Goal: Transaction & Acquisition: Purchase product/service

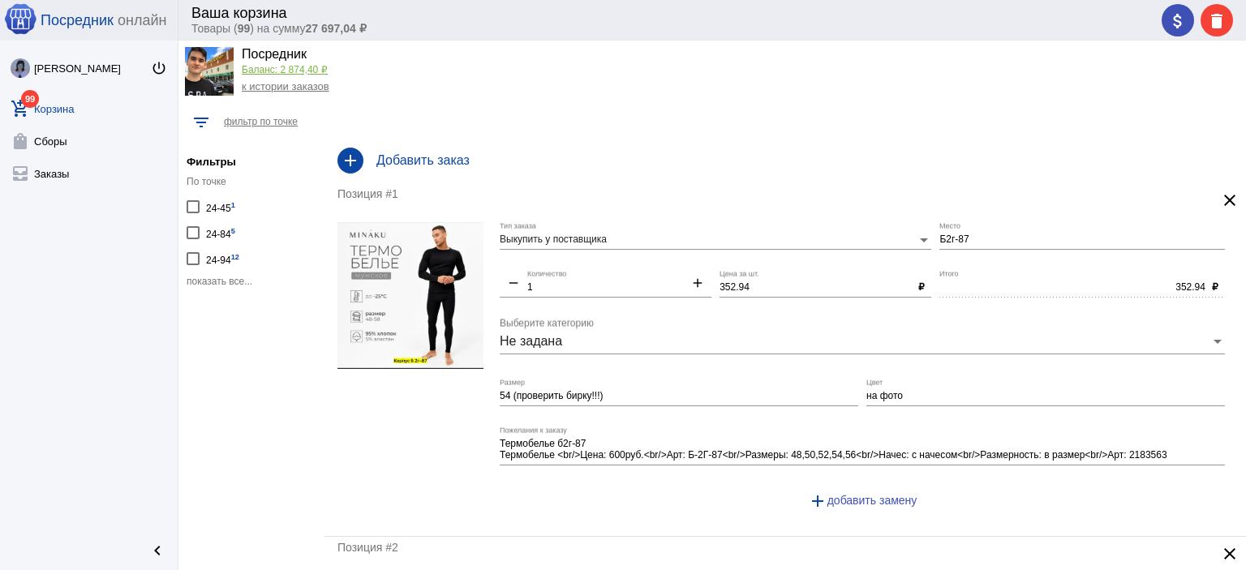
scroll to position [41, 0]
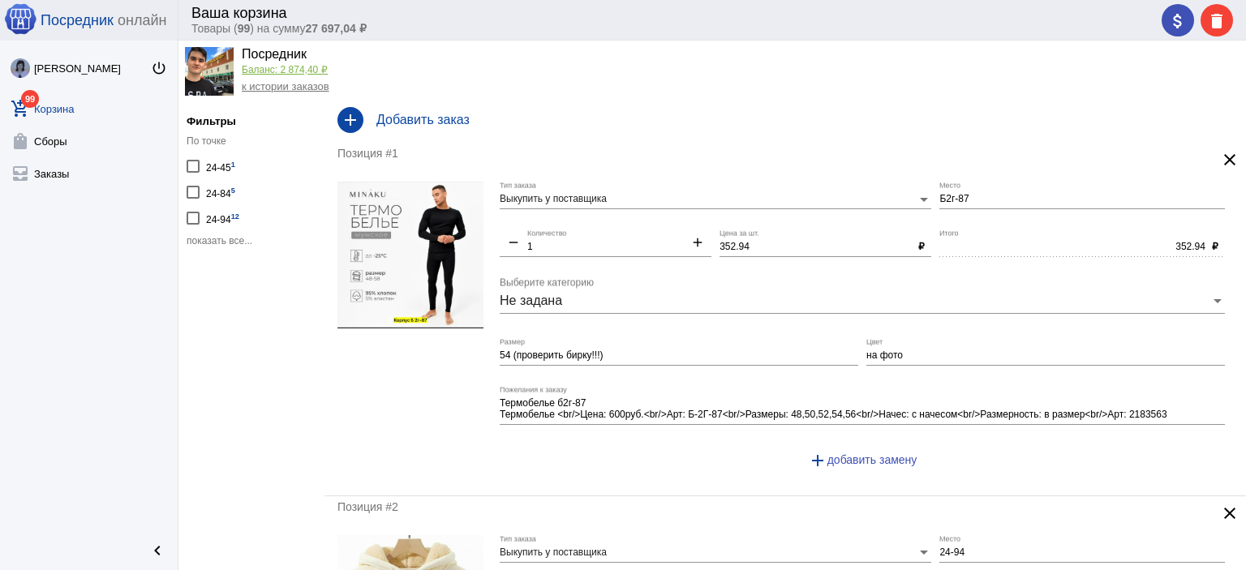
click at [205, 239] on span "показать все..." at bounding box center [220, 240] width 66 height 11
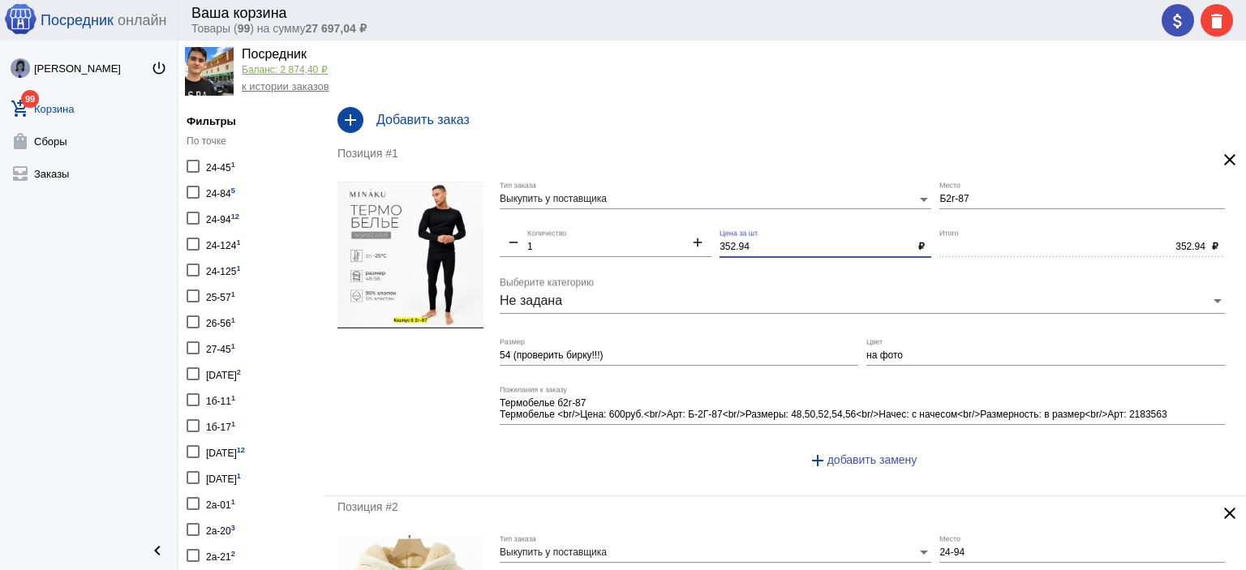
drag, startPoint x: 750, startPoint y: 249, endPoint x: 690, endPoint y: 239, distance: 60.8
click at [691, 239] on div "Выкупить у поставщика Тип заказа Б2г-87 Место remove 1 Количество add 352.94 Це…" at bounding box center [867, 332] width 734 height 301
type input "350"
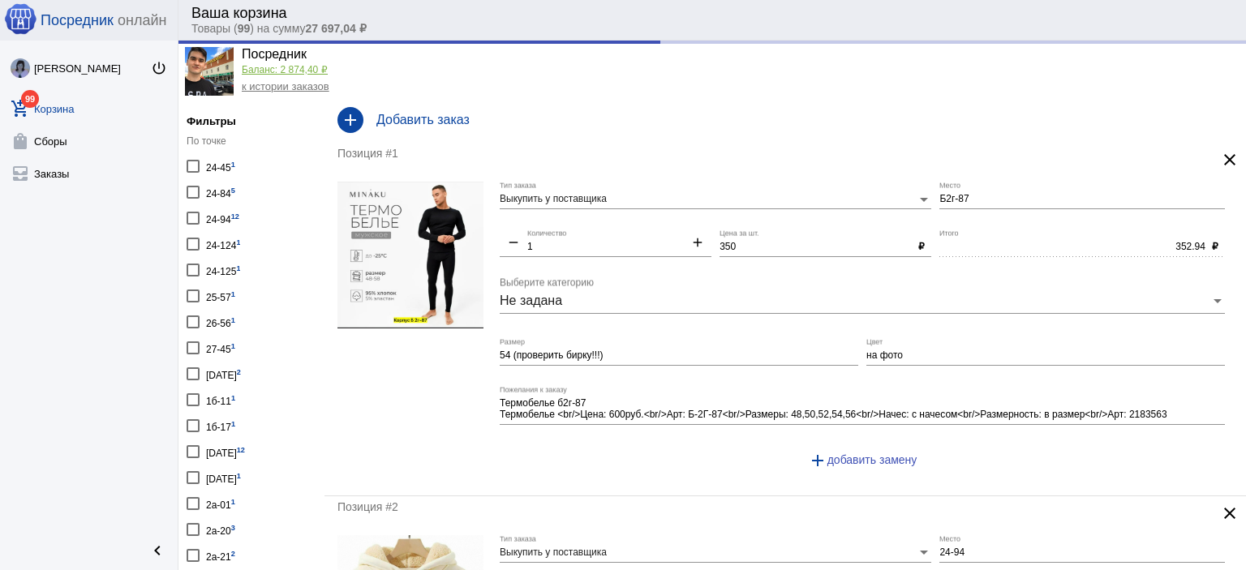
click at [751, 389] on div "Термобелье б2г-87 Термобелье <br/>Цена: 600руб.<br/>Арт: Б-2Г-87<br/>Размеры: 4…" at bounding box center [862, 405] width 725 height 39
type input "350.00"
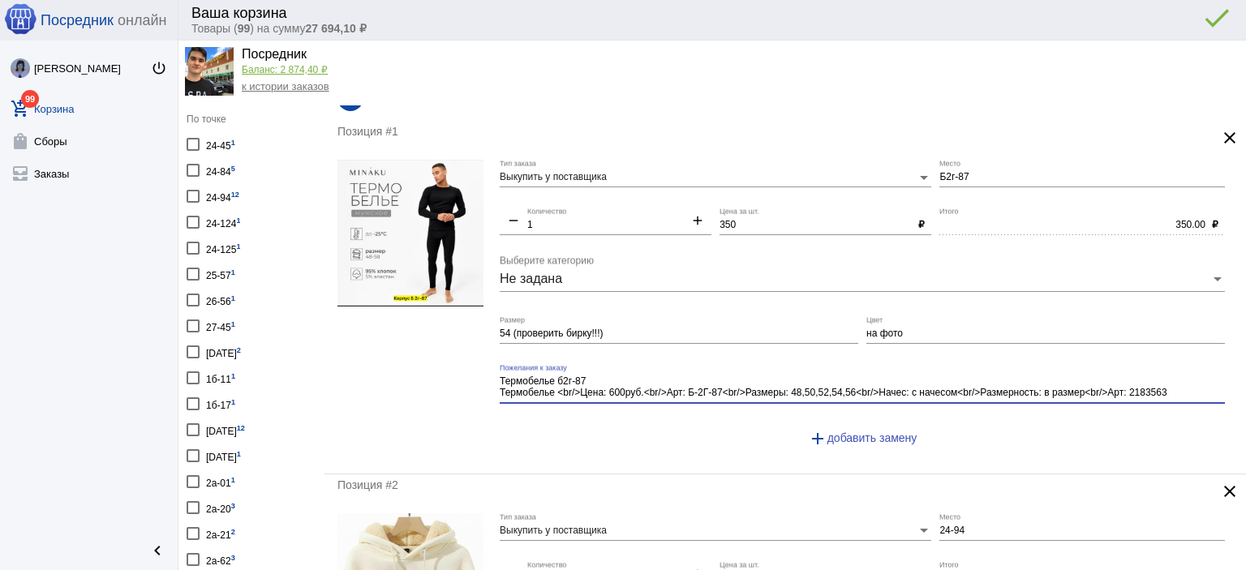
scroll to position [0, 0]
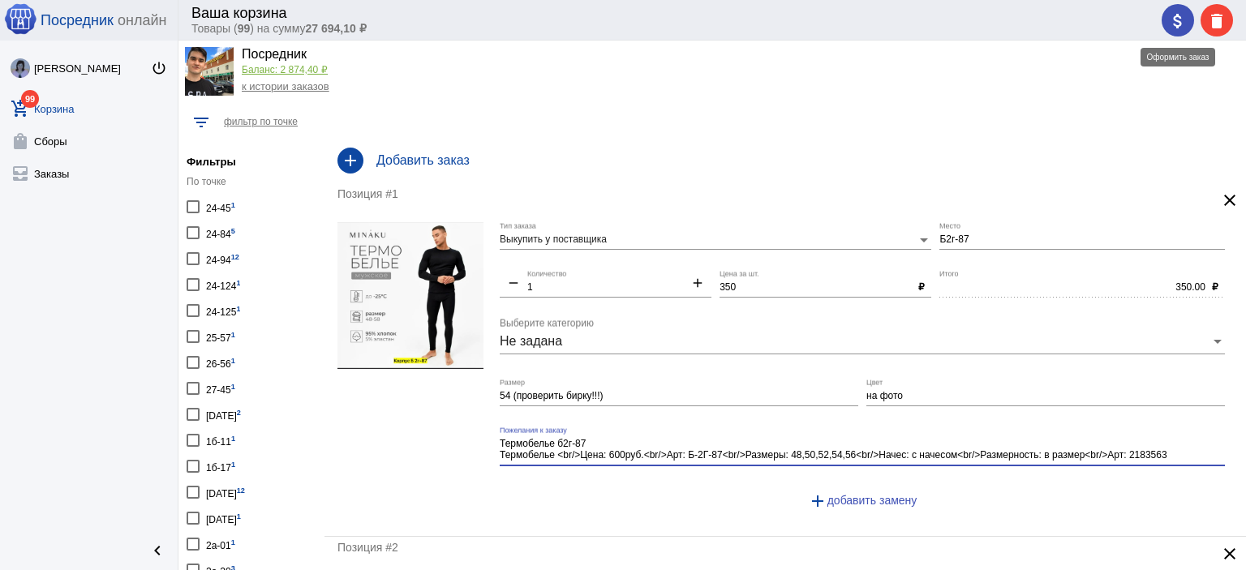
click at [1173, 14] on mat-icon "attach_money" at bounding box center [1177, 20] width 19 height 19
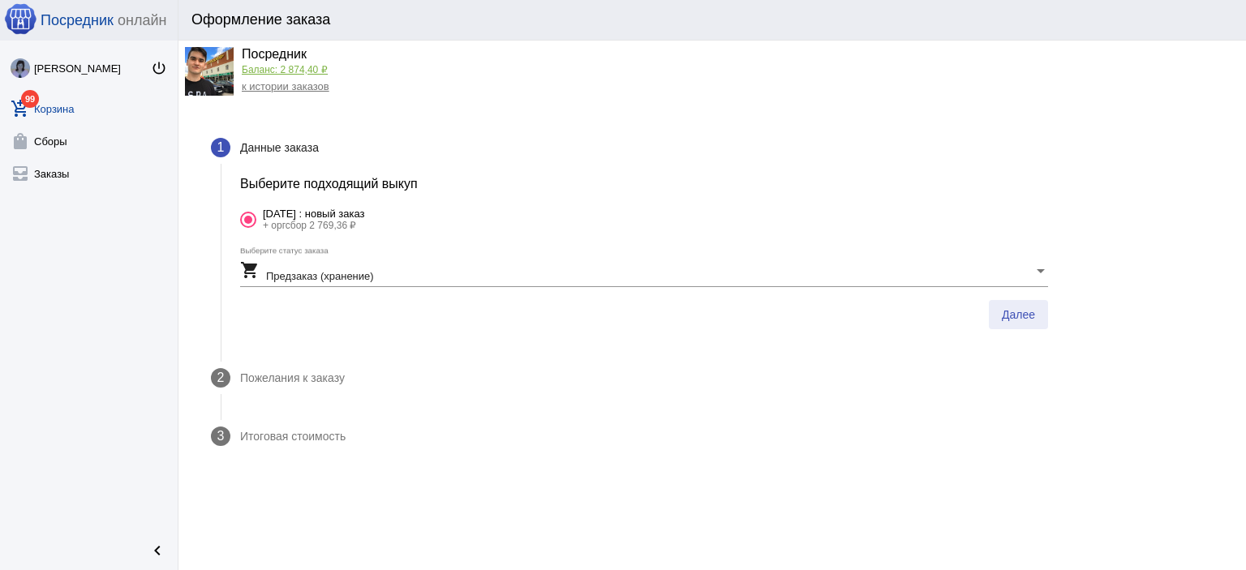
click at [1009, 313] on span "Далее" at bounding box center [1018, 314] width 33 height 13
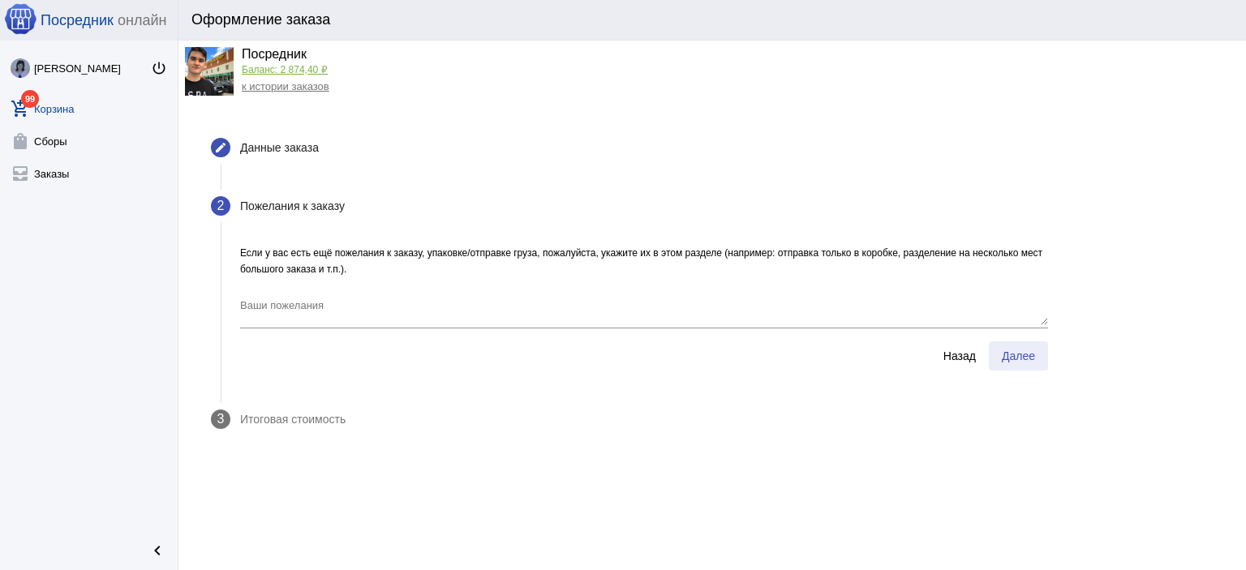
click at [1010, 350] on span "Далее" at bounding box center [1018, 356] width 33 height 13
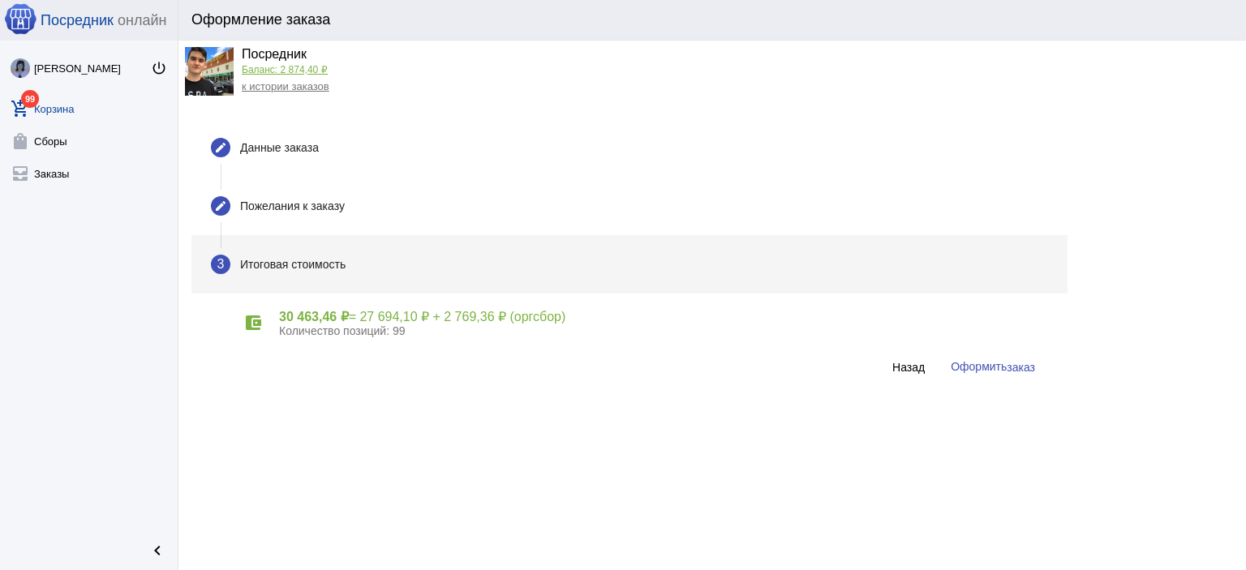
click at [1009, 355] on button "Оформить заказ" at bounding box center [993, 367] width 110 height 30
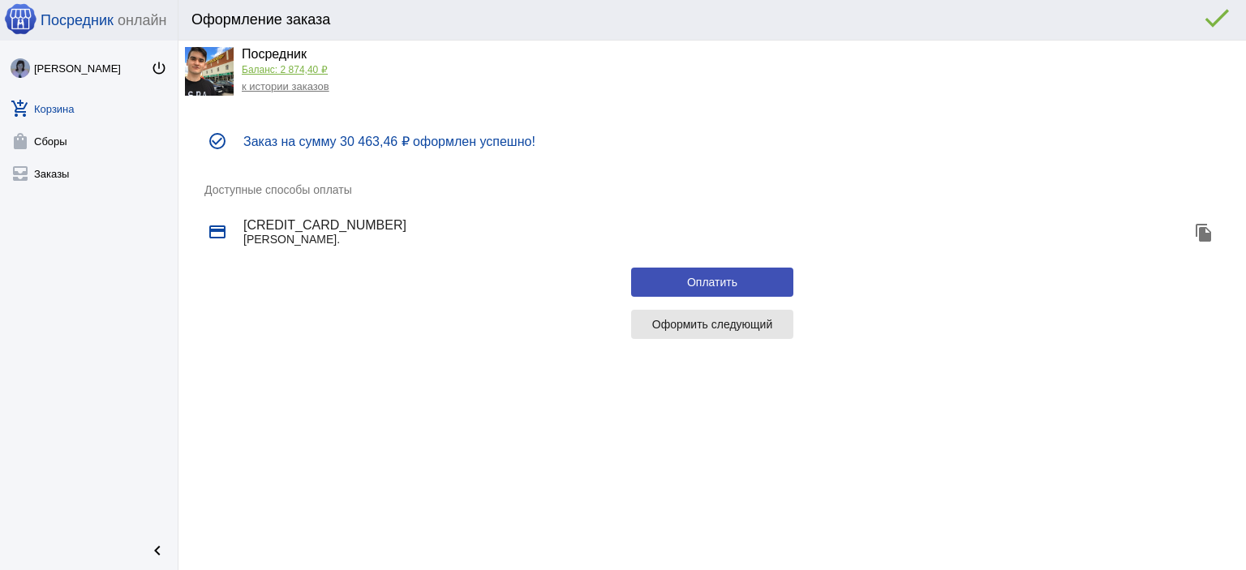
click at [730, 326] on span "Оформить следующий" at bounding box center [712, 324] width 121 height 13
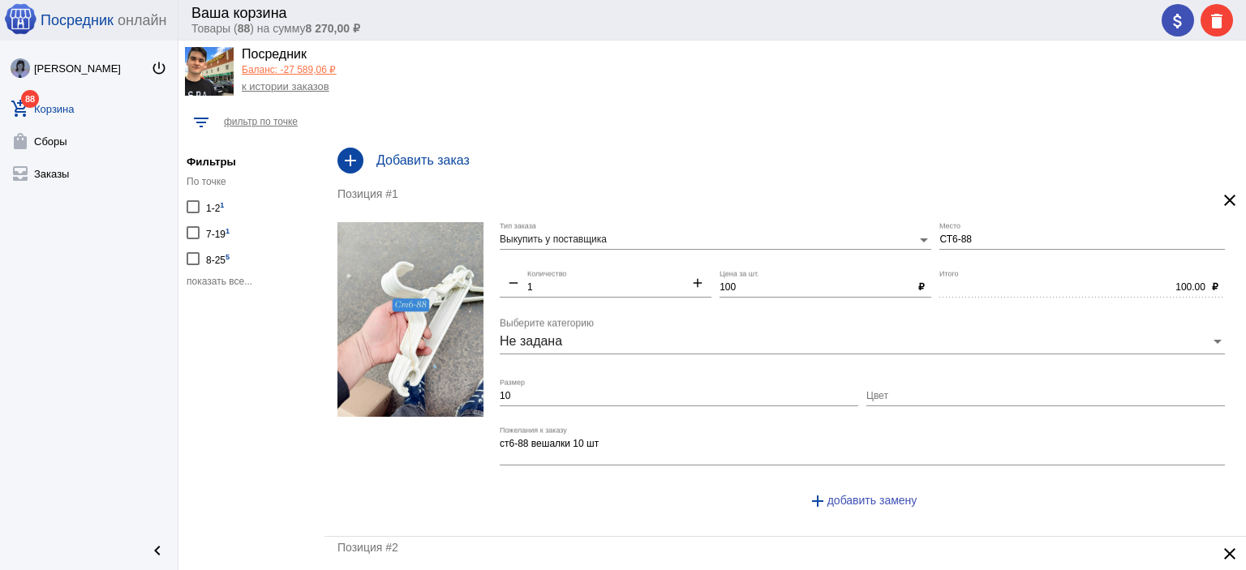
scroll to position [41, 0]
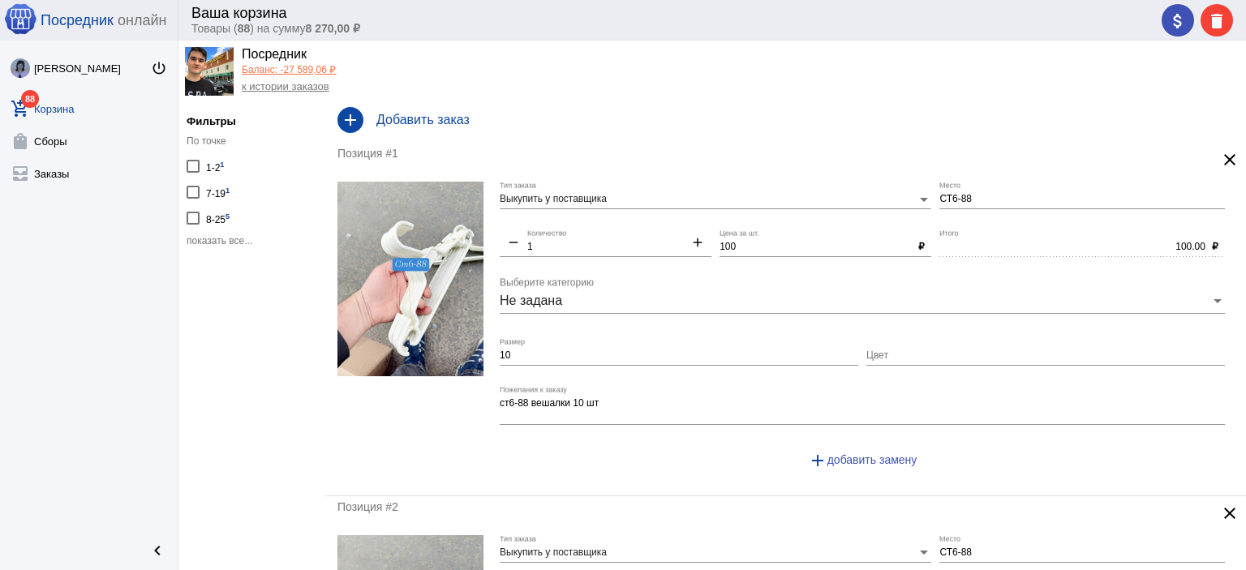
click at [217, 165] on div "1-2 1" at bounding box center [215, 166] width 18 height 22
checkbox input "true"
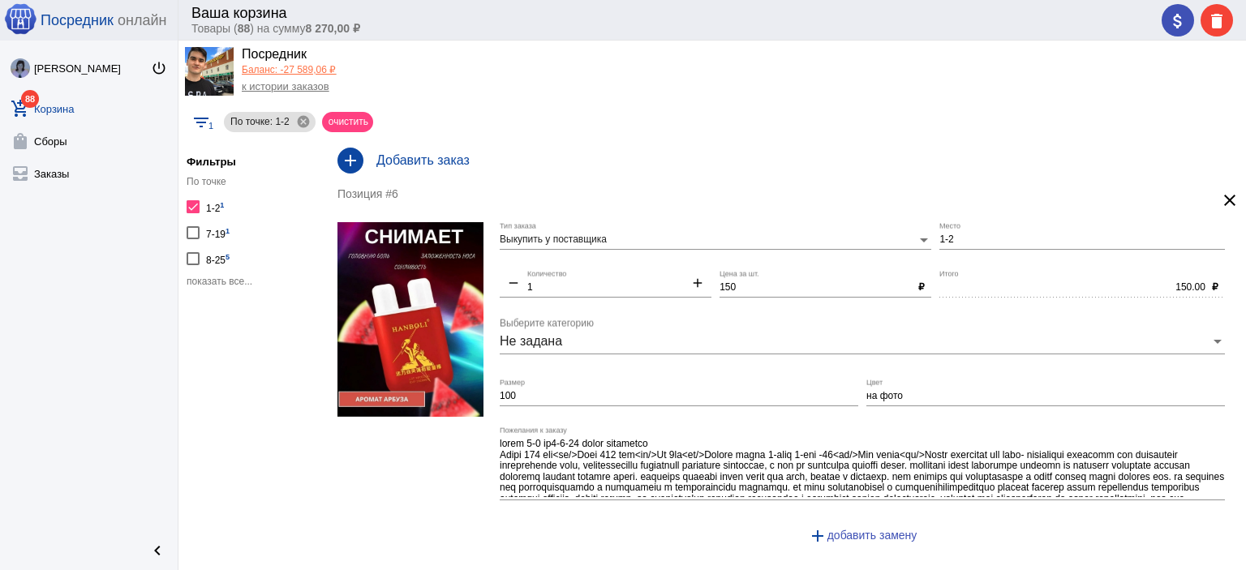
click at [217, 165] on h5 "Фильтры" at bounding box center [252, 162] width 130 height 12
click at [199, 282] on span "показать все..." at bounding box center [220, 281] width 66 height 11
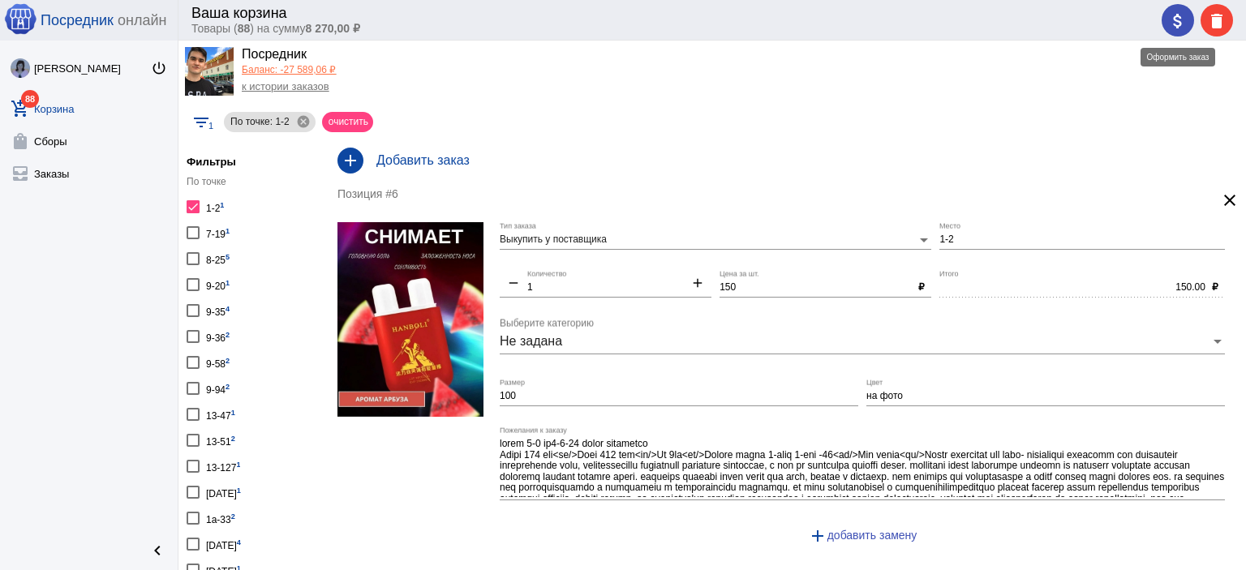
click at [1181, 31] on span "attach_money" at bounding box center [1177, 20] width 19 height 33
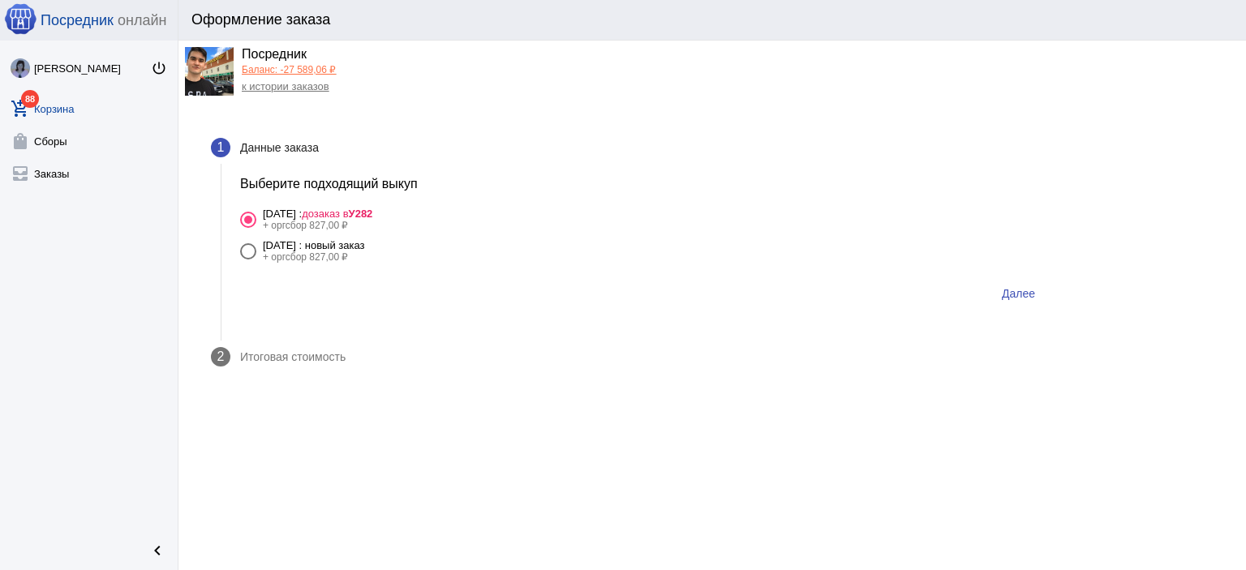
click at [434, 243] on label "[DATE] : новый заказ + оргсбор 827,00 ₽" at bounding box center [644, 251] width 808 height 24
click at [248, 260] on input "[DATE] : новый заказ + оргсбор 827,00 ₽" at bounding box center [247, 260] width 1 height 1
radio input "true"
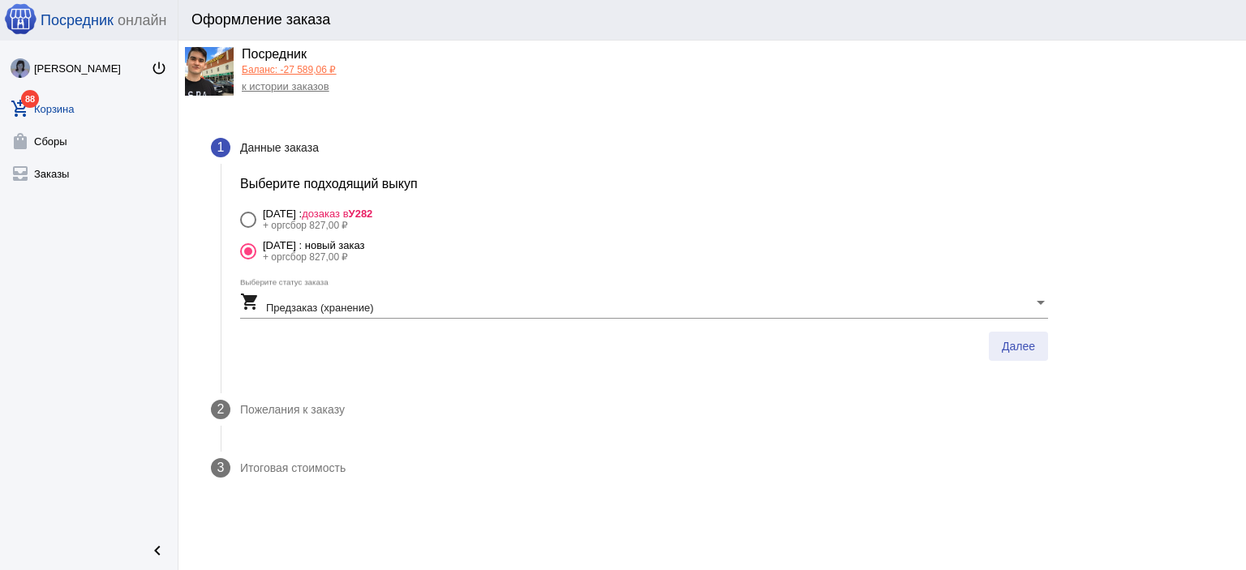
click at [1030, 334] on button "Далее" at bounding box center [1018, 346] width 59 height 29
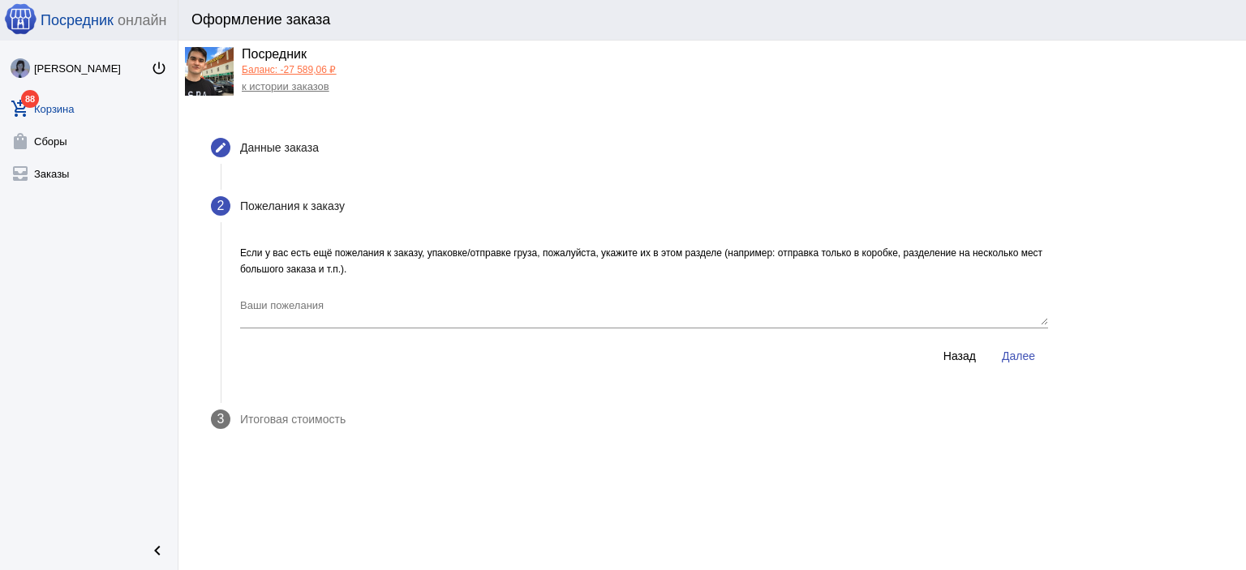
click at [1029, 337] on div "Ваши пожелания" at bounding box center [644, 314] width 808 height 54
click at [1029, 347] on button "Далее" at bounding box center [1018, 356] width 59 height 29
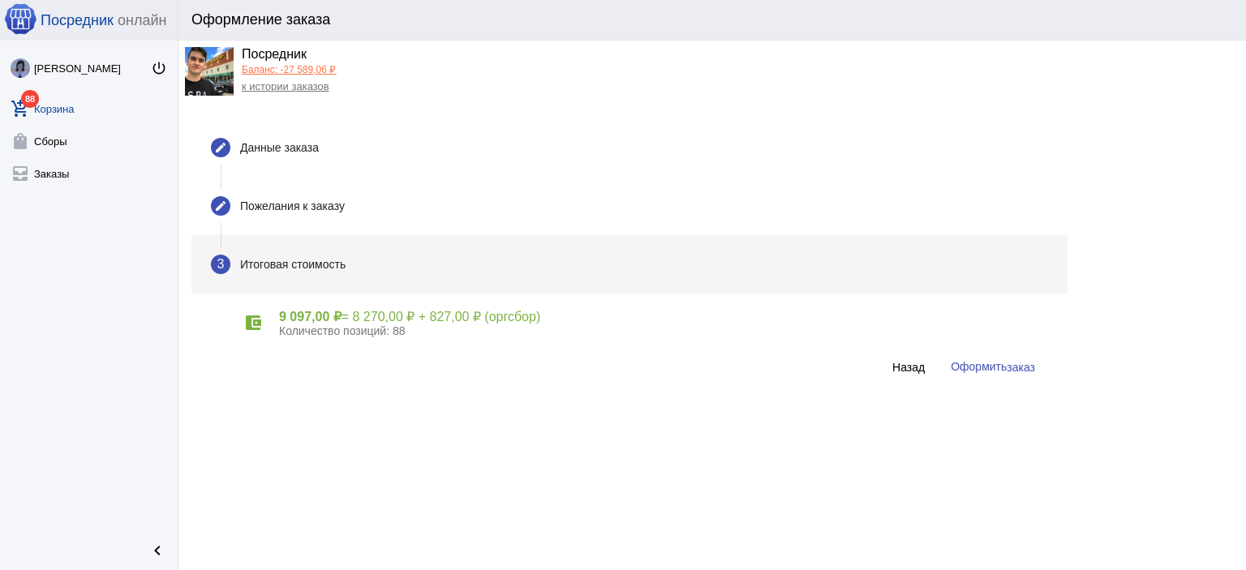
click at [1011, 358] on button "Оформить заказ" at bounding box center [993, 367] width 110 height 30
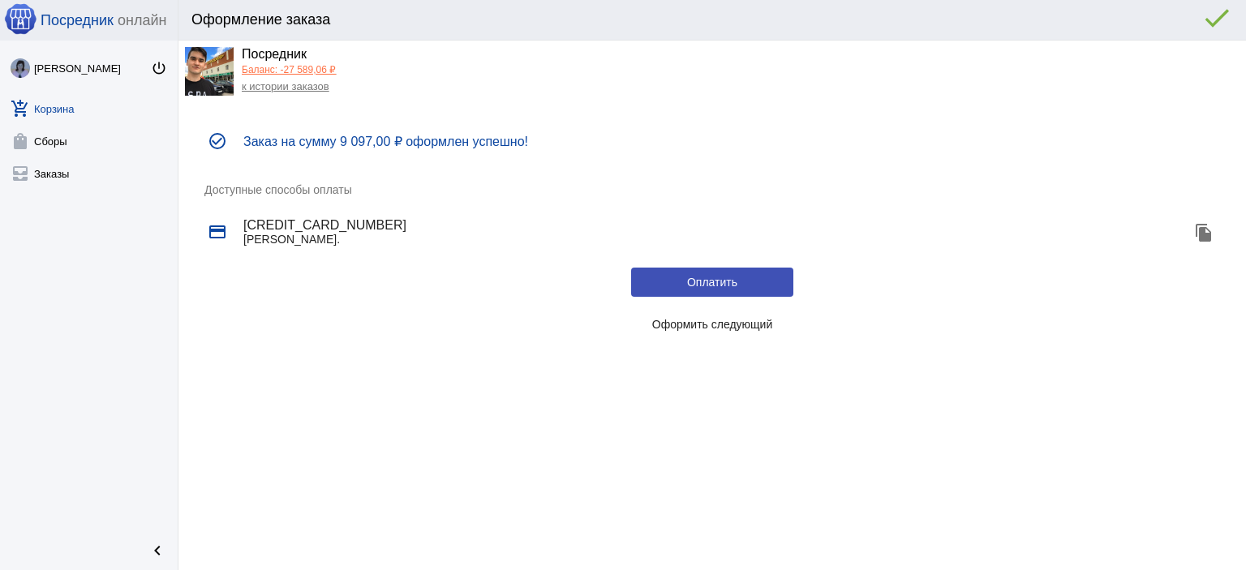
click at [665, 331] on button "Оформить следующий" at bounding box center [712, 324] width 162 height 29
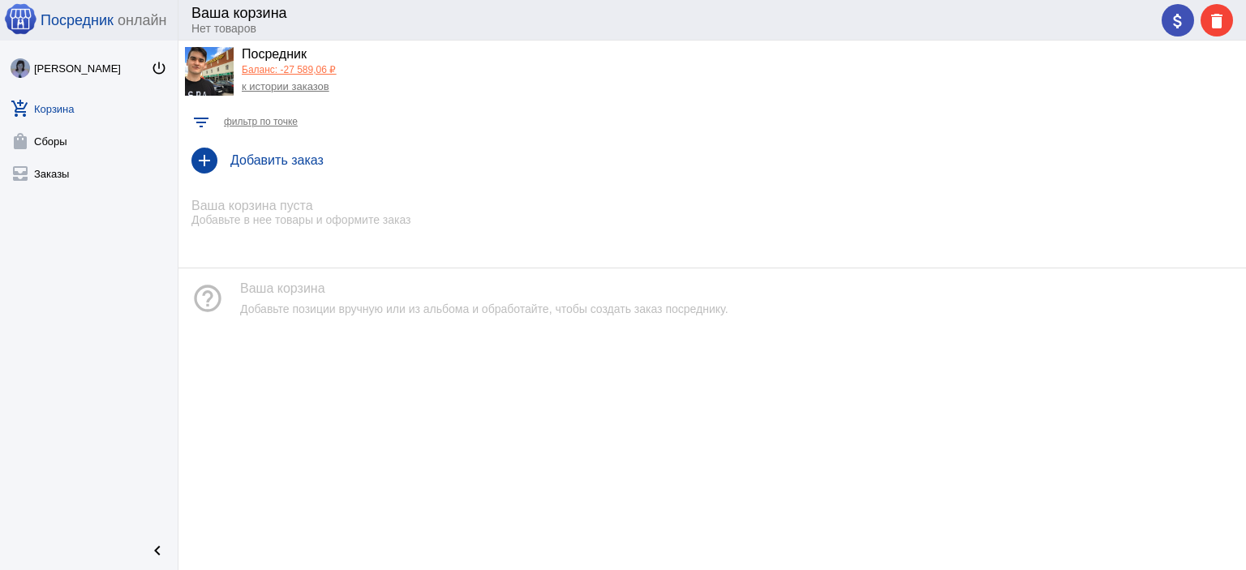
click at [308, 64] on link "Баланс: -27 589,06 ₽" at bounding box center [289, 69] width 94 height 11
